Goal: Information Seeking & Learning: Compare options

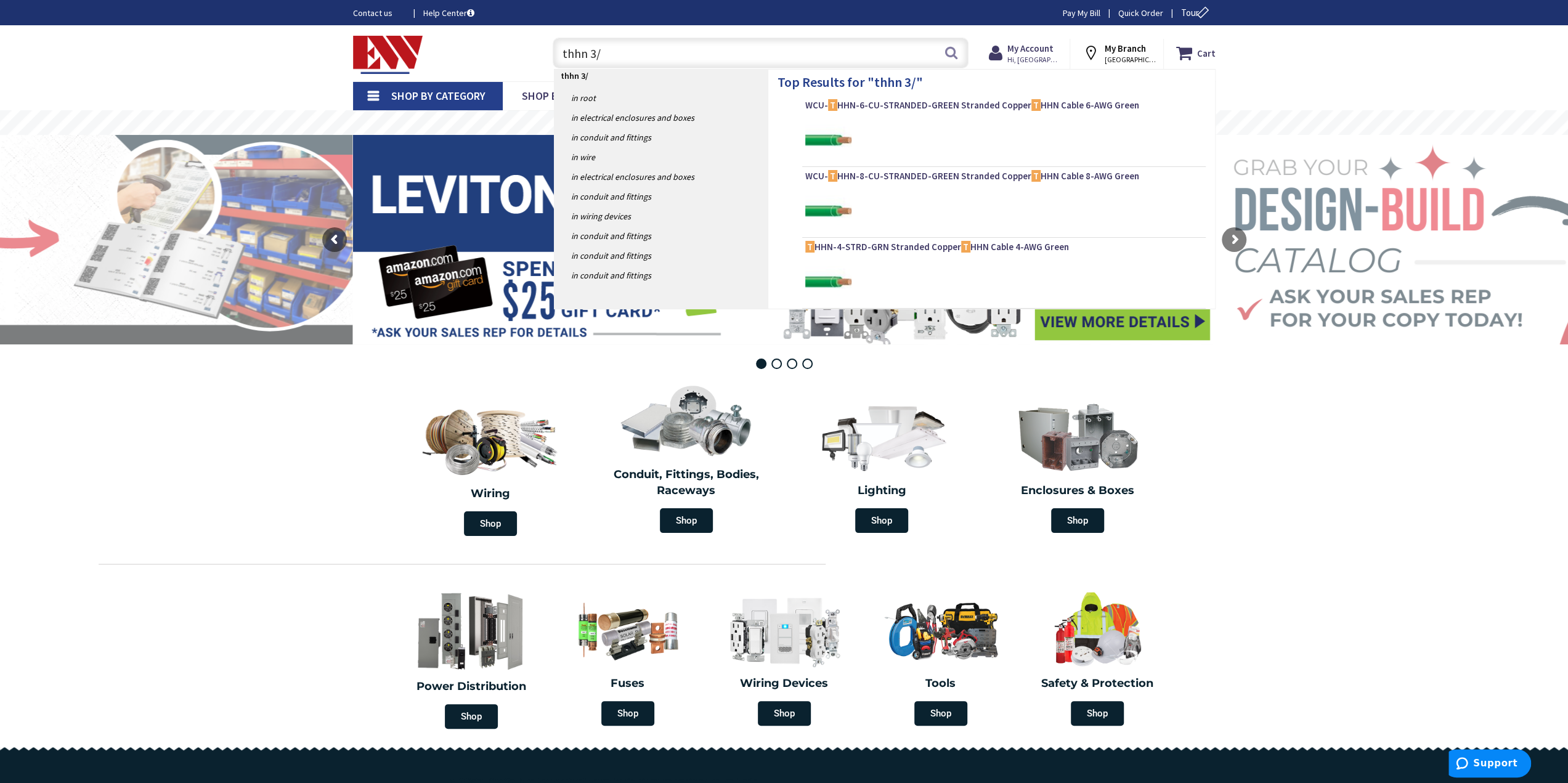
type input "thhn 3/0"
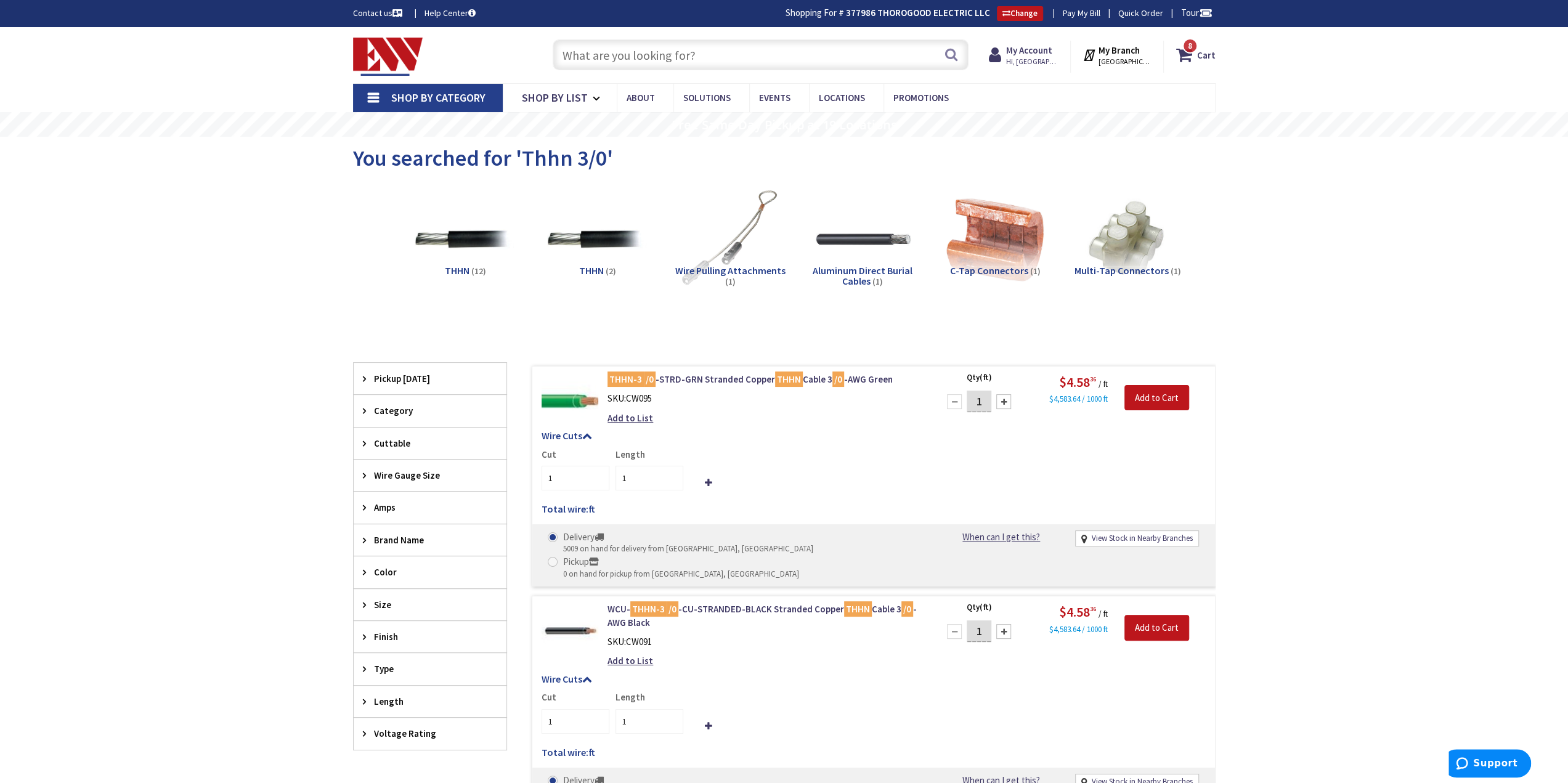
click at [831, 442] on div "Wire Cuts Cut 1 Length 1 Total wire: ft Ordered wire quantity does not match th…" at bounding box center [873, 475] width 683 height 90
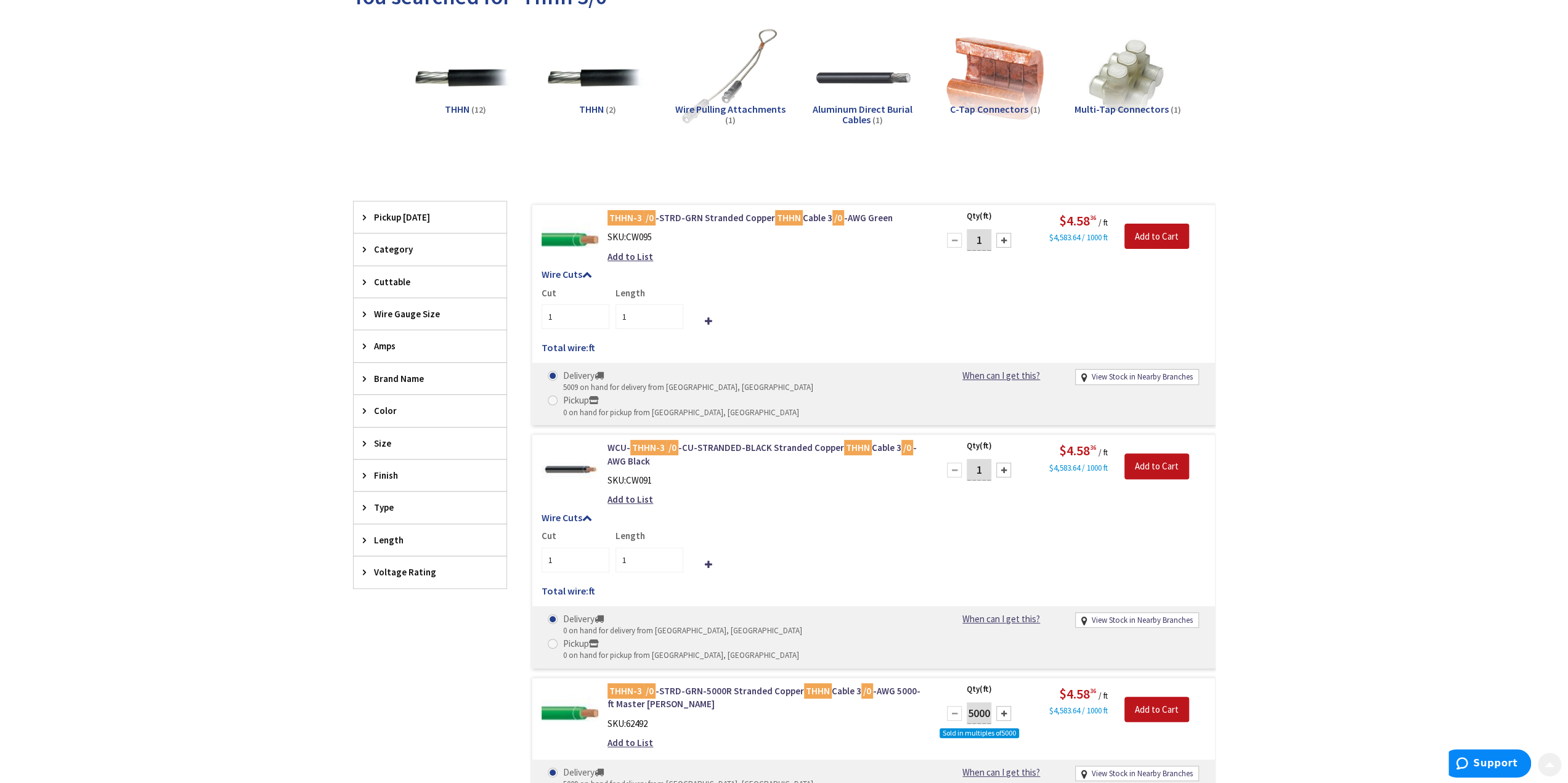
scroll to position [185, 0]
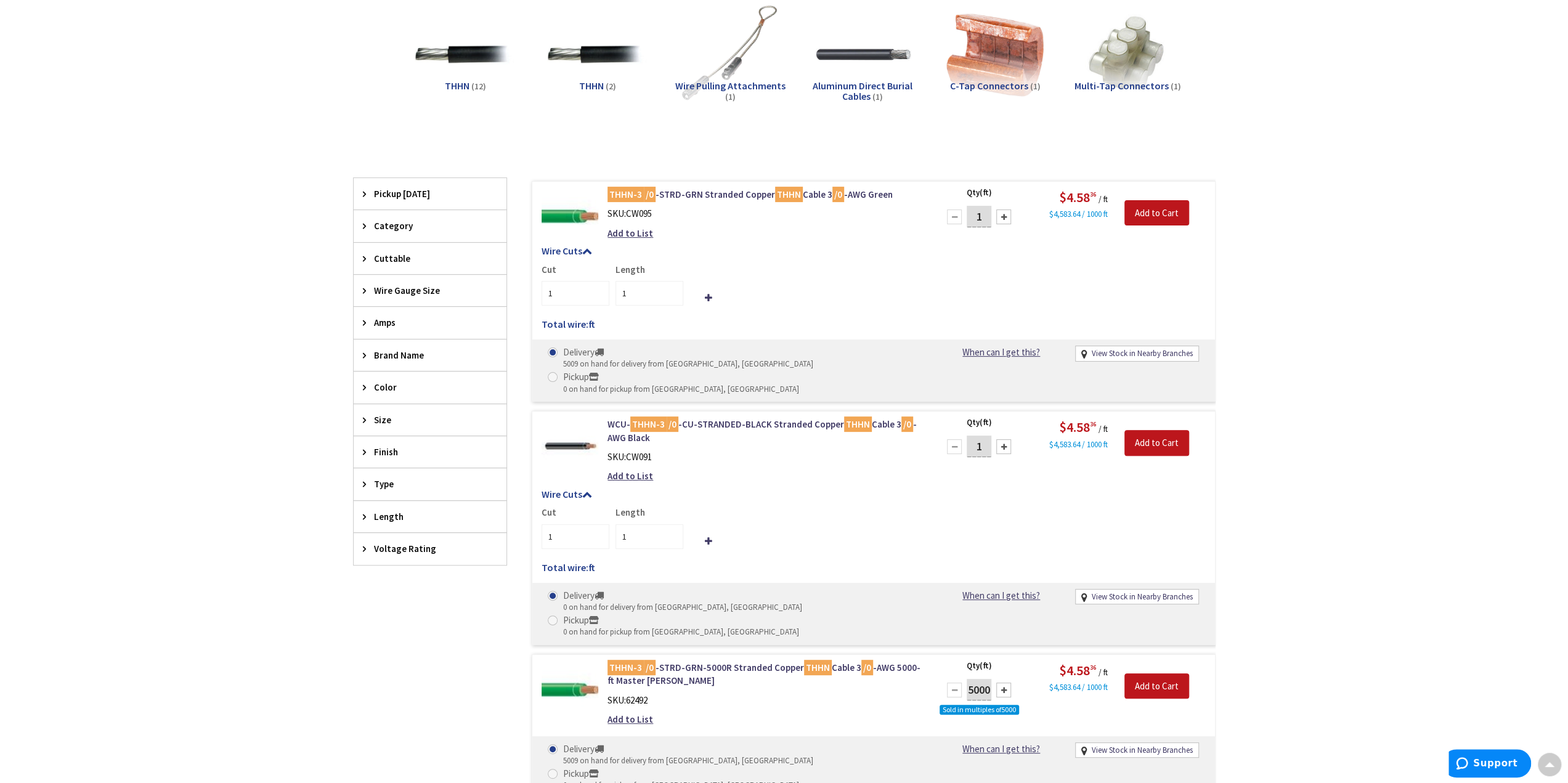
click at [910, 489] on h5 "Wire Cuts" at bounding box center [874, 494] width 665 height 11
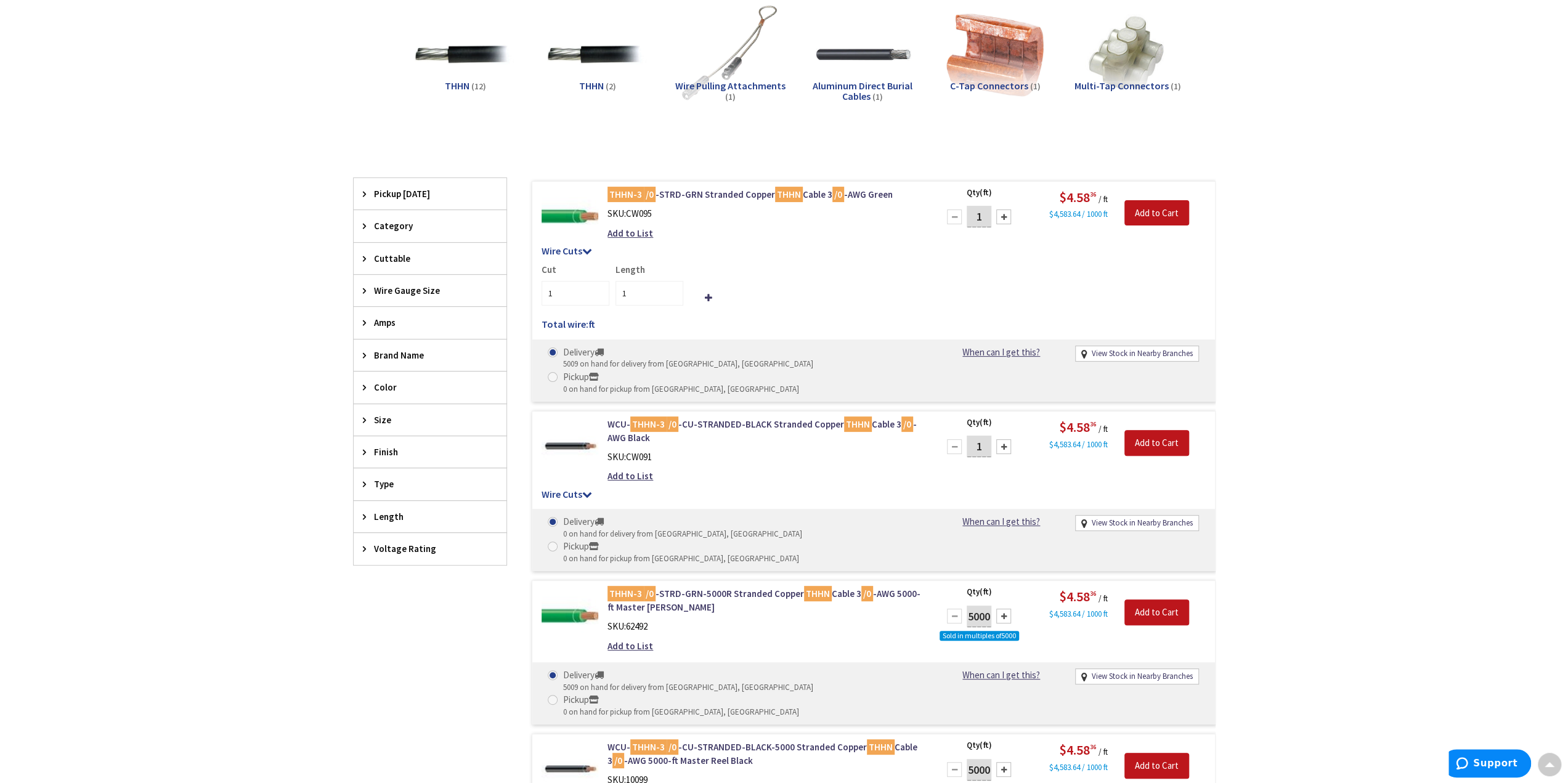
scroll to position [0, 0]
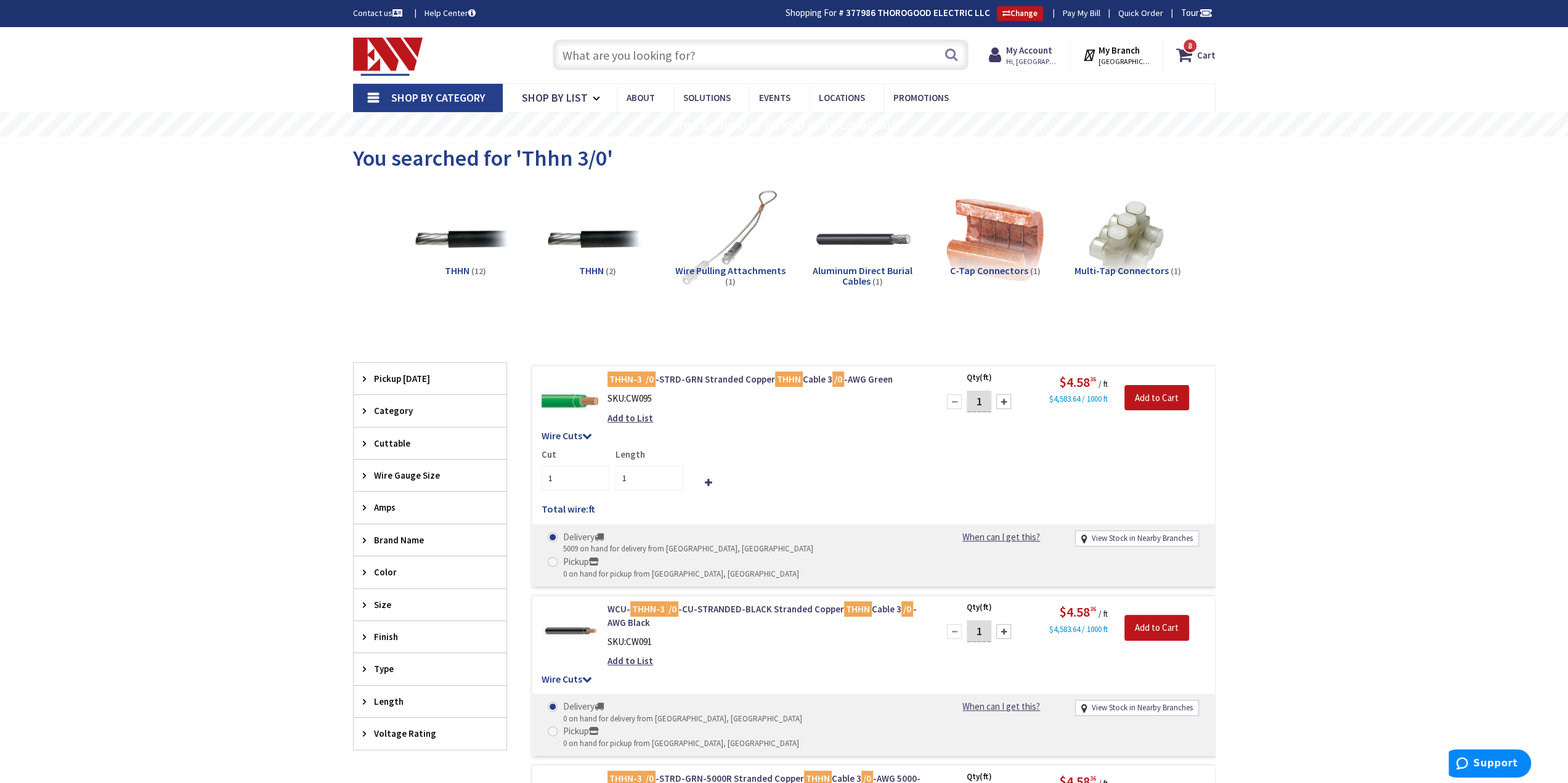
click at [693, 62] on input "text" at bounding box center [761, 55] width 416 height 31
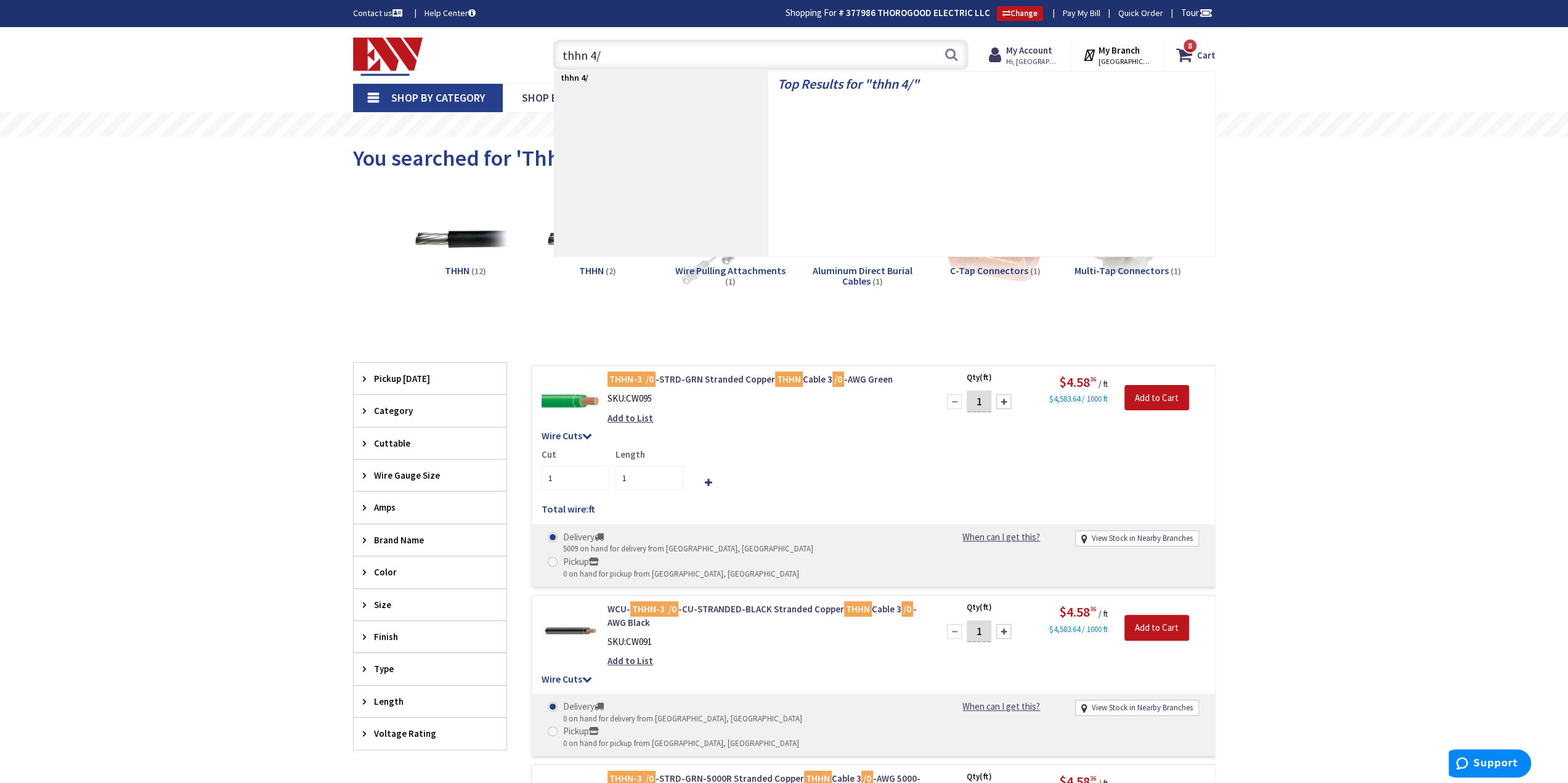
type input "thhn 4/0"
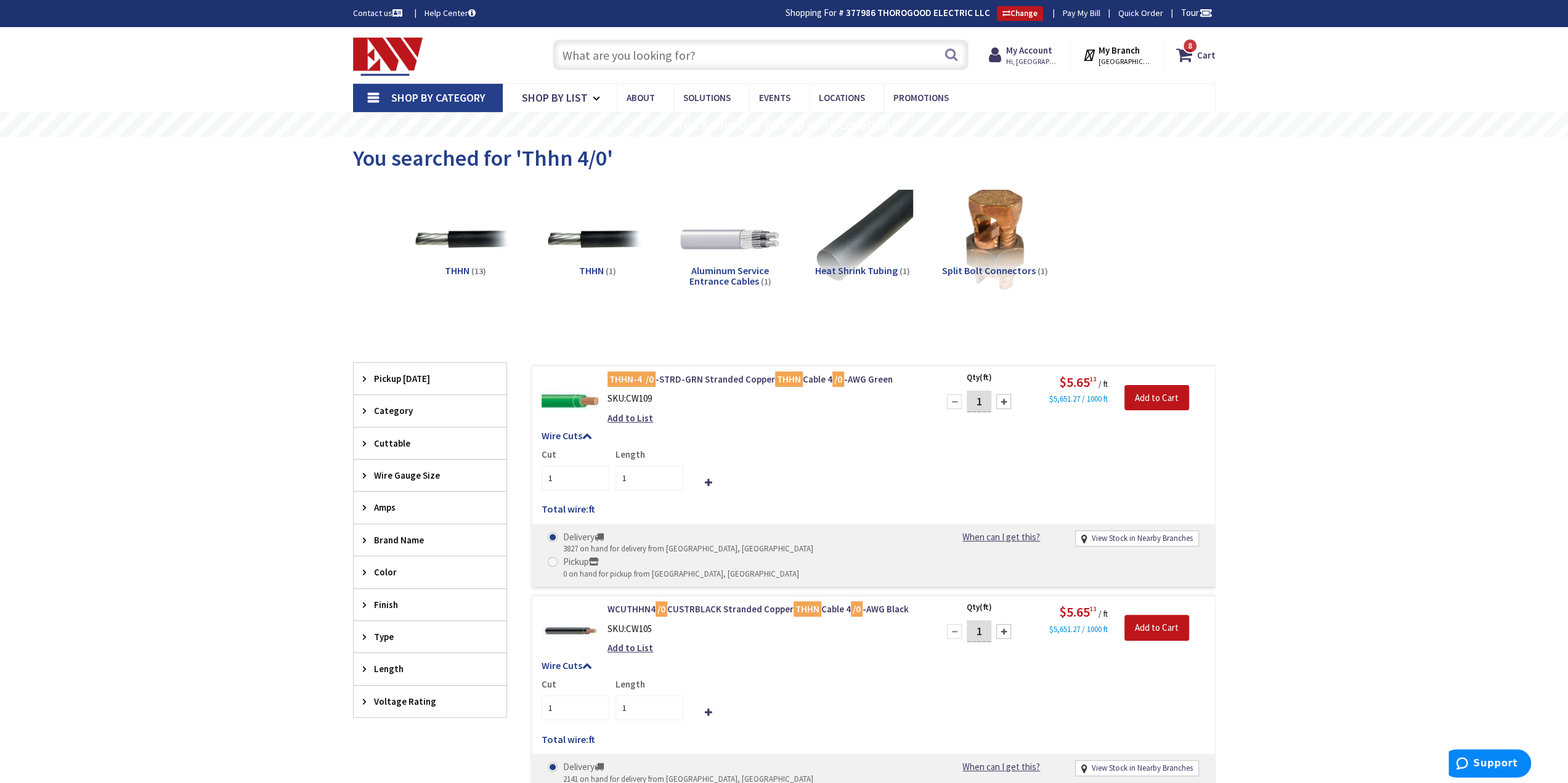
click at [597, 49] on input "text" at bounding box center [761, 55] width 416 height 31
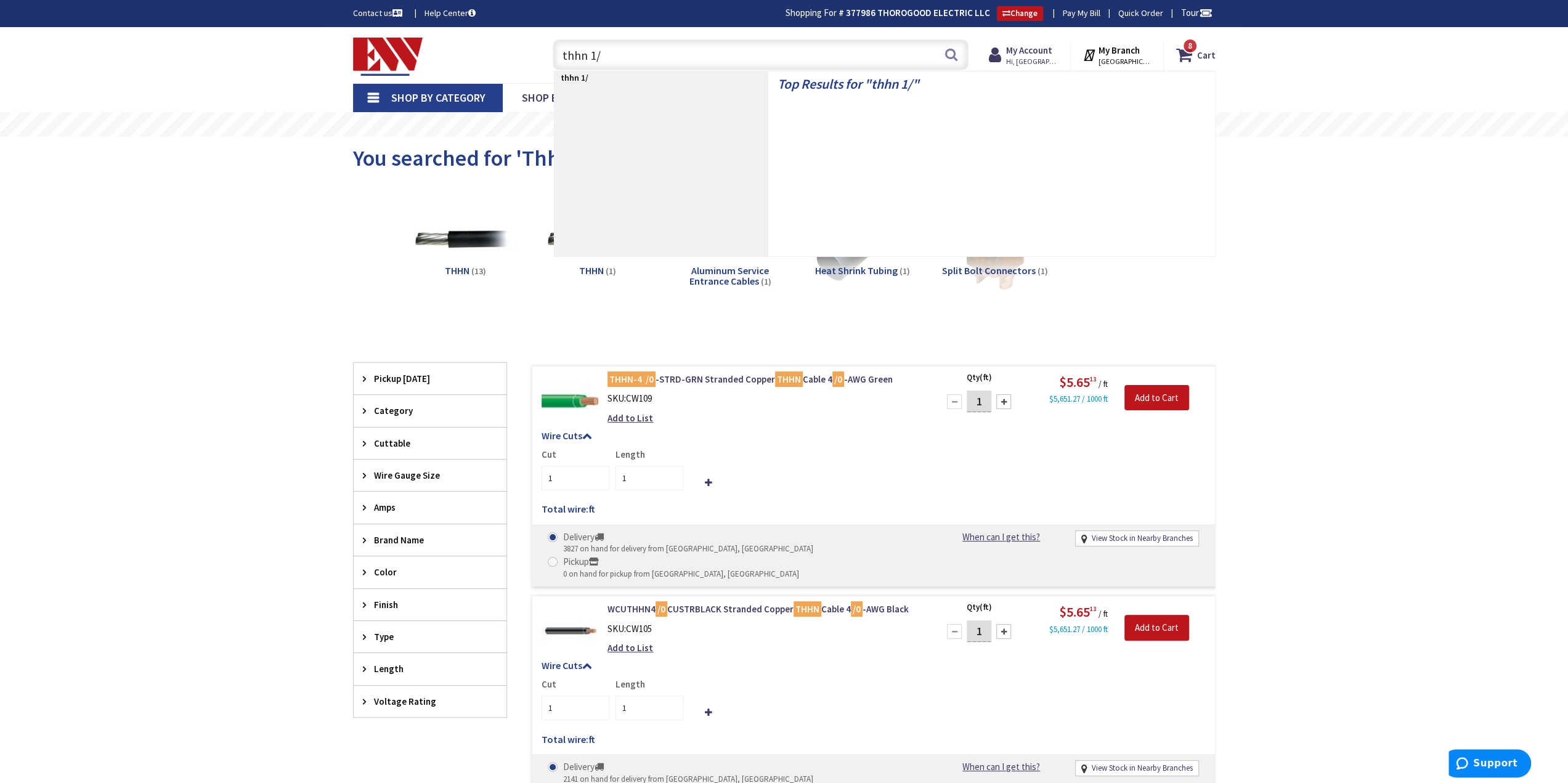
type input "thhn 1/0"
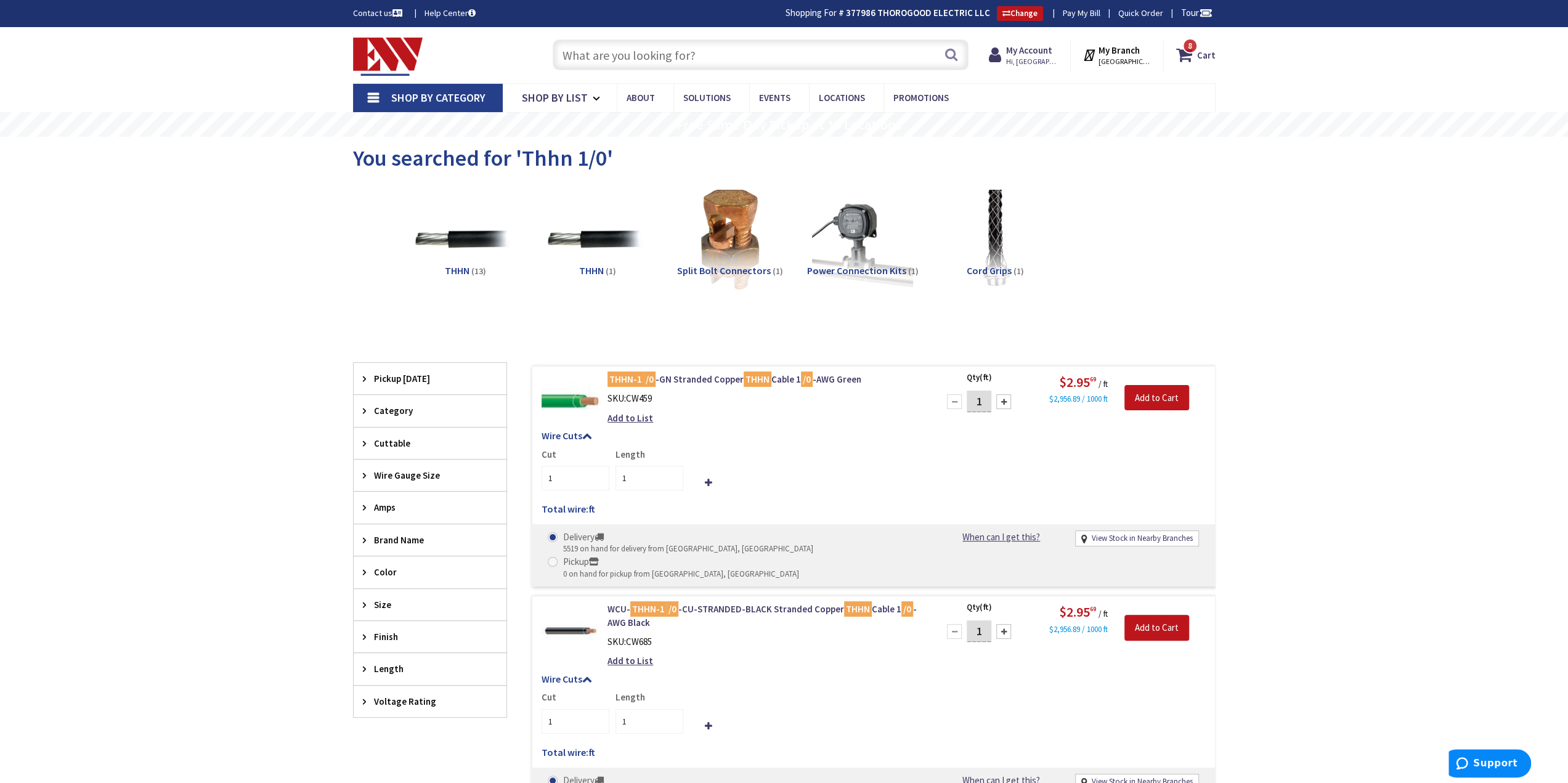
click at [567, 60] on input "text" at bounding box center [761, 55] width 416 height 31
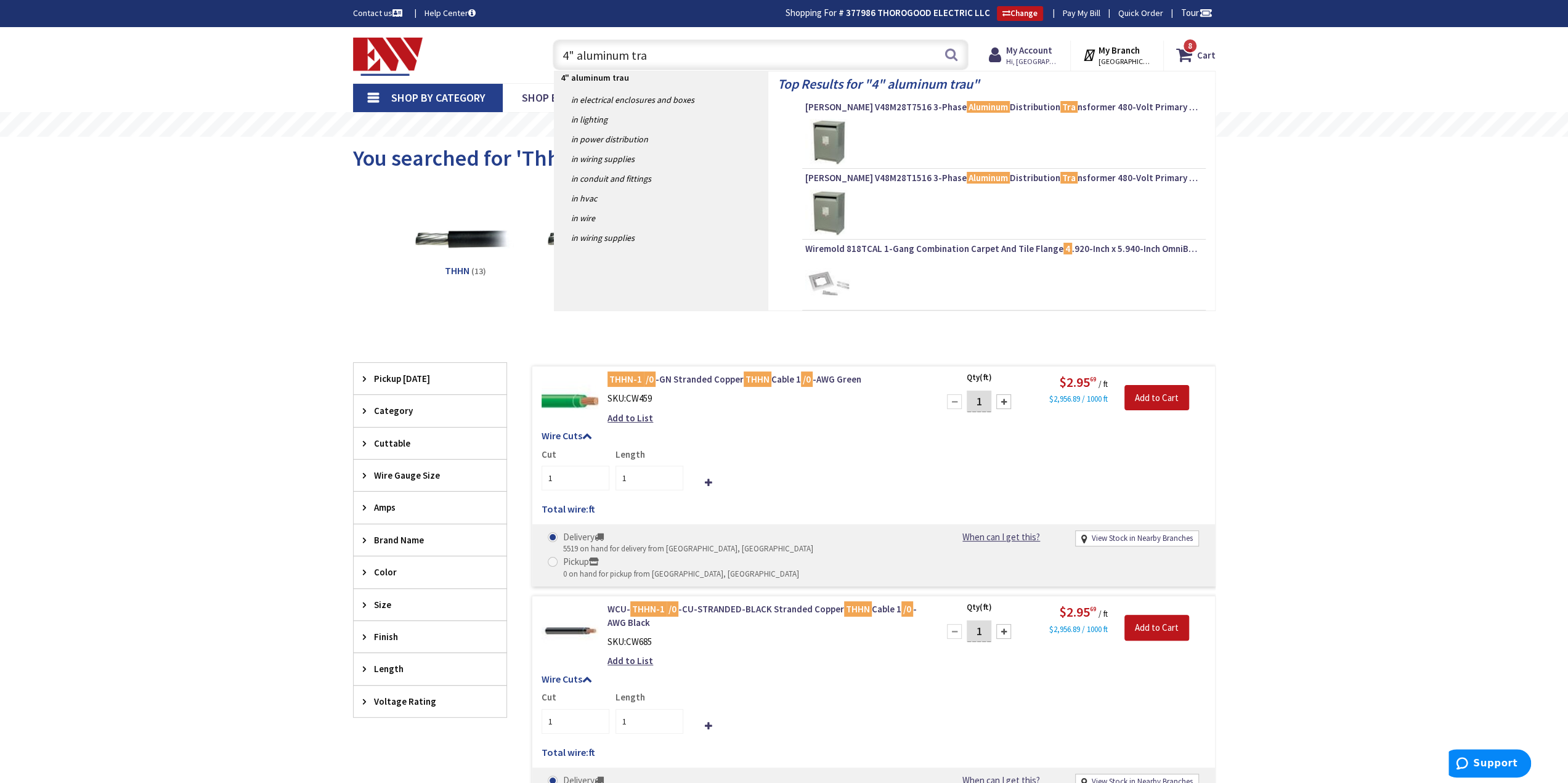
type input "4" aluminum tray"
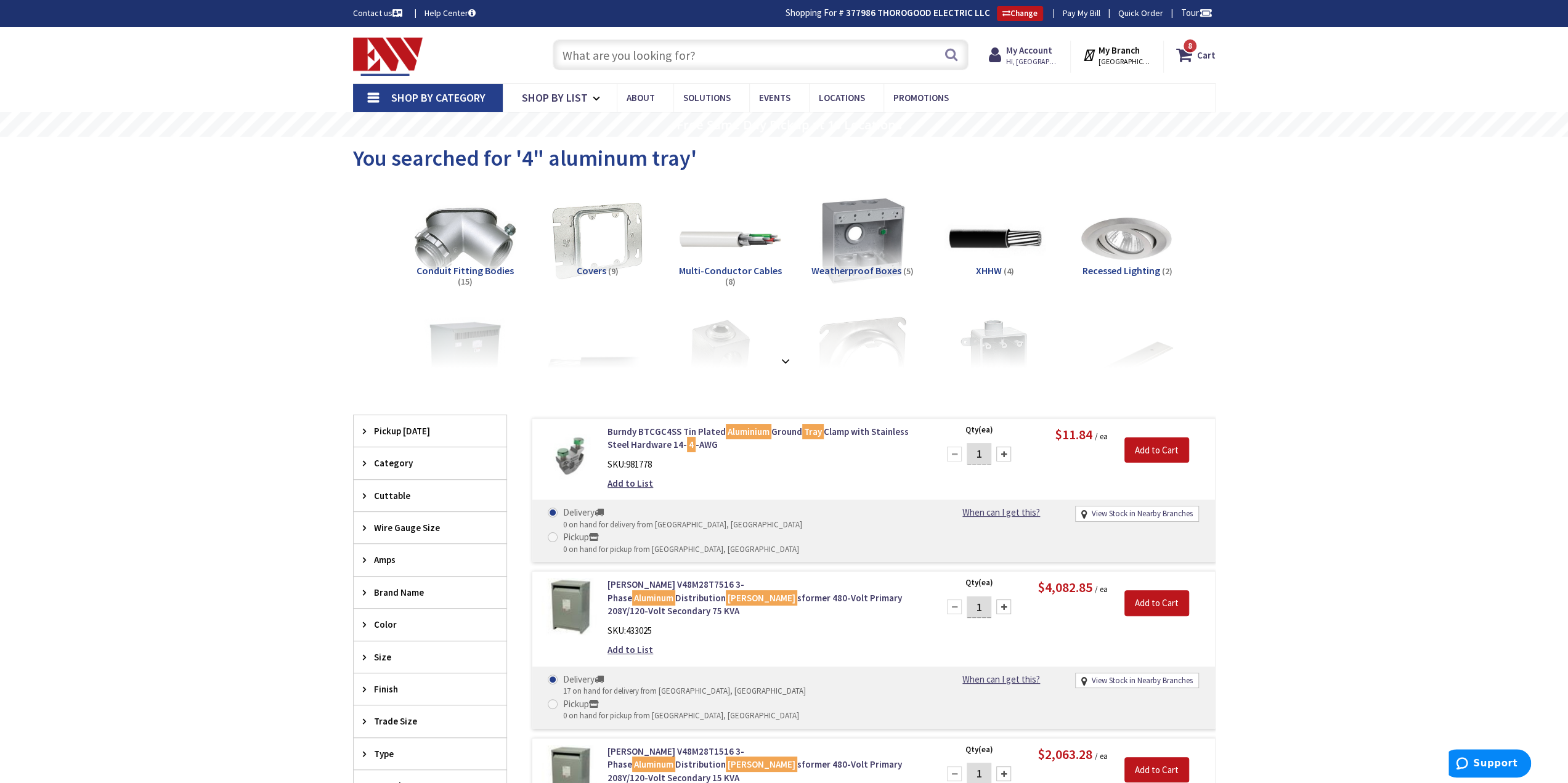
drag, startPoint x: 350, startPoint y: 38, endPoint x: 358, endPoint y: 43, distance: 9.4
click at [350, 39] on div "Toggle Nav" at bounding box center [441, 55] width 194 height 41
click at [392, 45] on img at bounding box center [388, 57] width 70 height 38
